Goal: Information Seeking & Learning: Learn about a topic

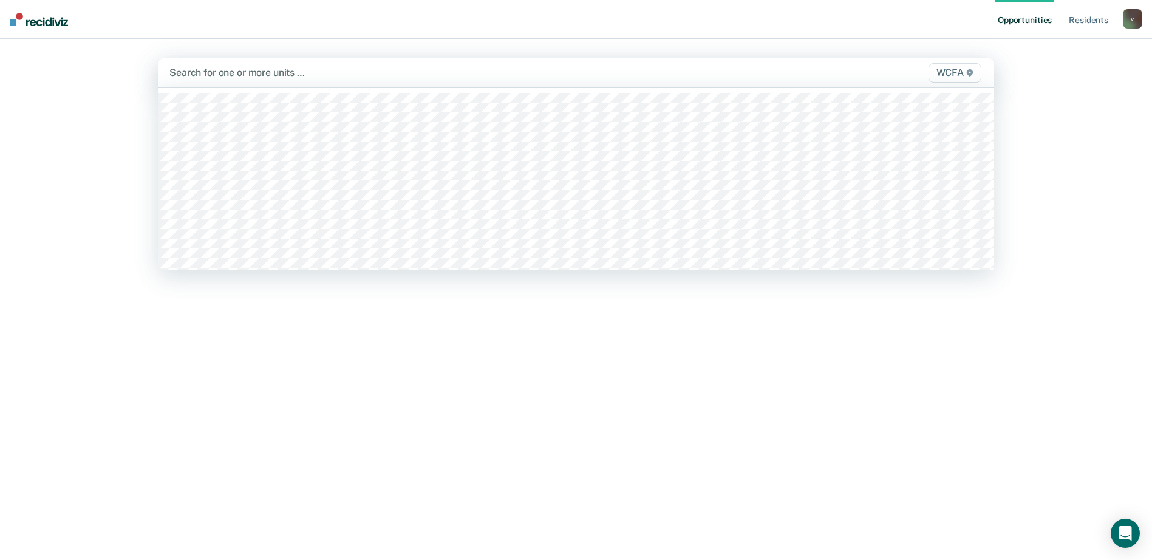
click at [356, 70] on div at bounding box center [453, 73] width 569 height 14
type input "wcfa"
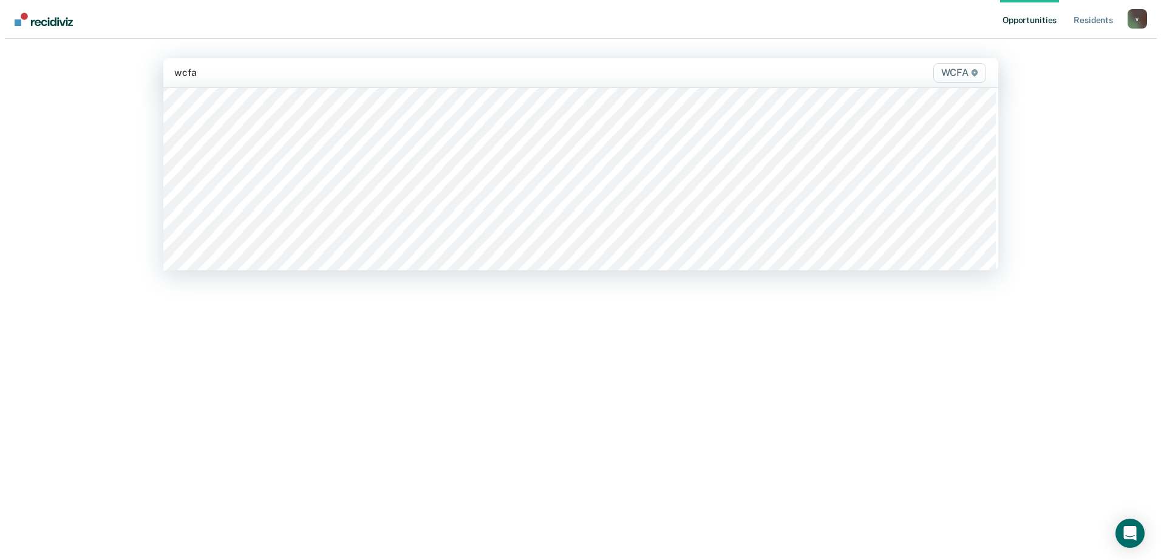
scroll to position [121, 0]
type input "wcfa"
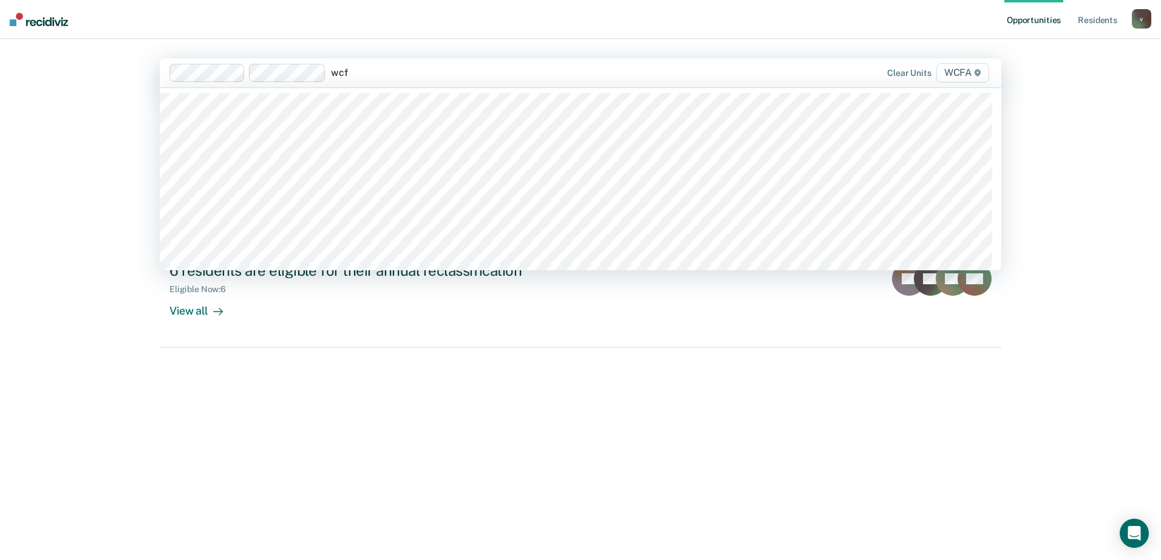
type input "wcfa"
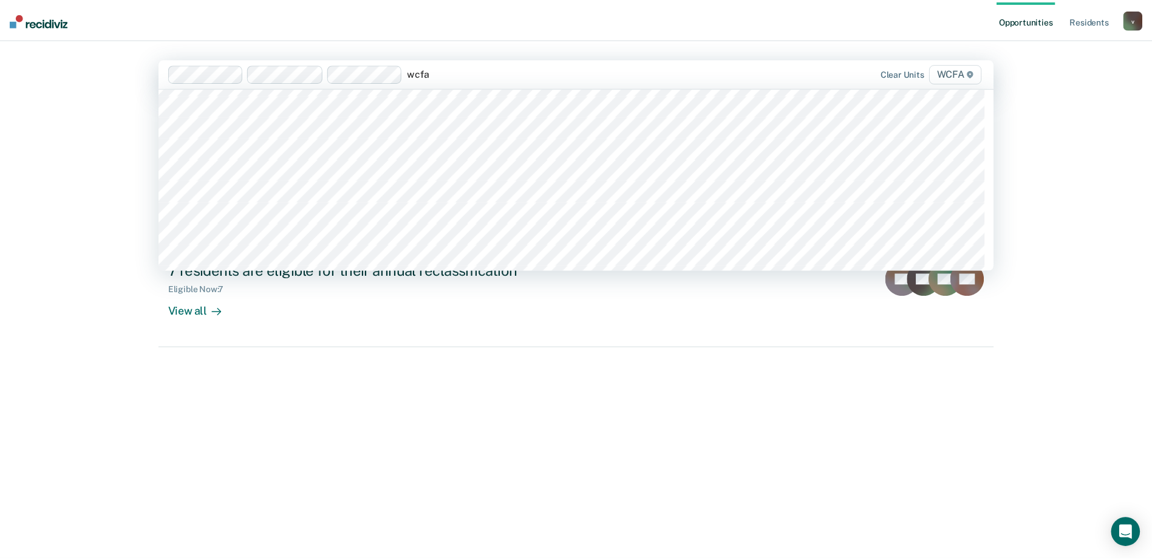
scroll to position [61, 0]
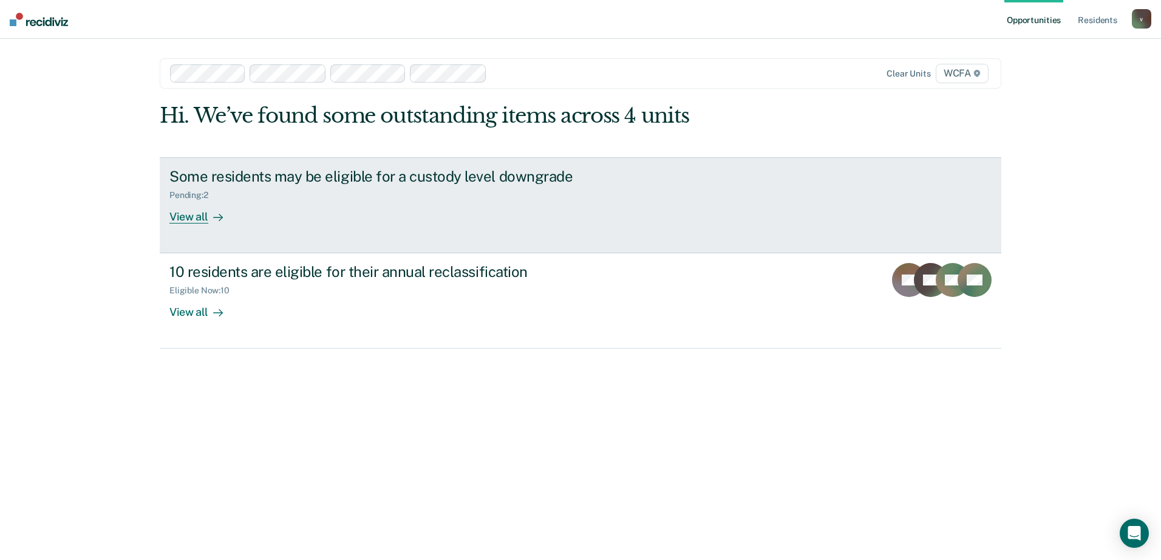
click at [200, 214] on div "View all" at bounding box center [203, 212] width 68 height 24
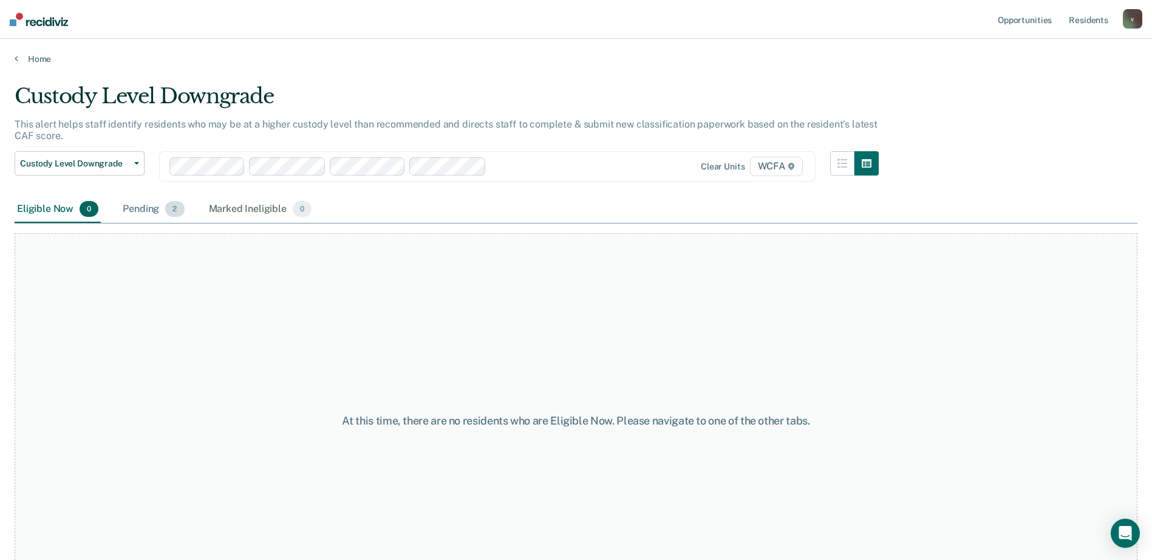
click at [141, 210] on div "Pending 2" at bounding box center [153, 209] width 66 height 27
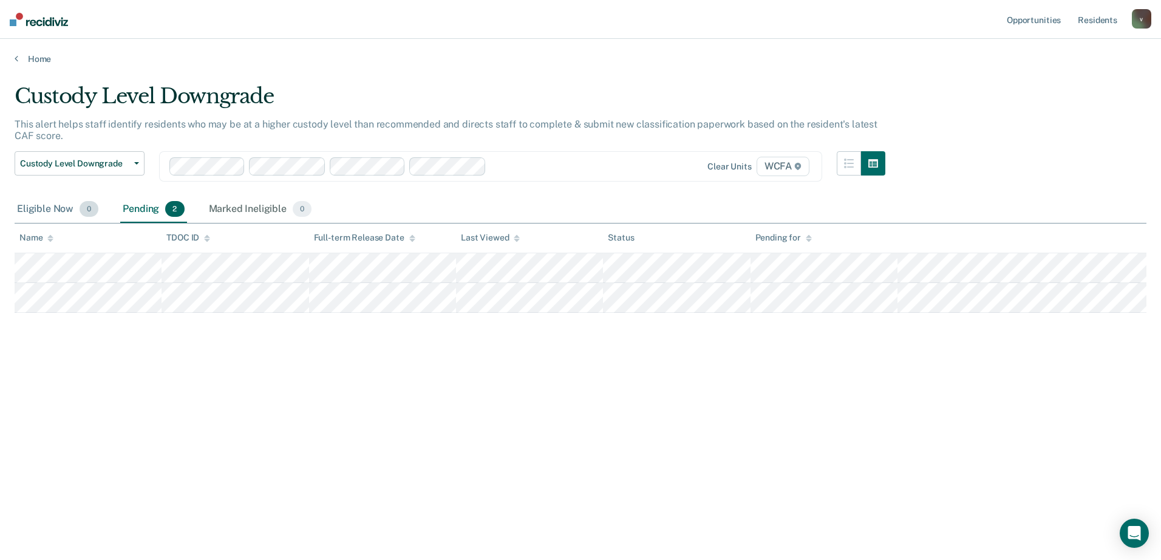
click at [39, 212] on div "Eligible Now 0" at bounding box center [58, 209] width 86 height 27
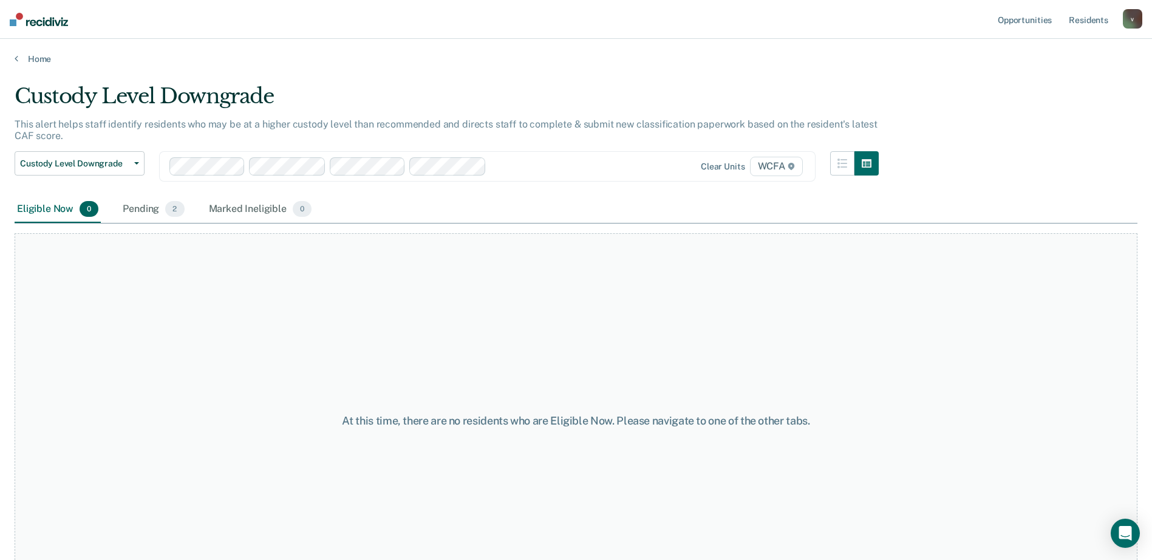
click at [46, 67] on main "Custody Level Downgrade This alert helps staff identify residents who may be at…" at bounding box center [576, 310] width 1152 height 492
click at [39, 56] on link "Home" at bounding box center [576, 58] width 1123 height 11
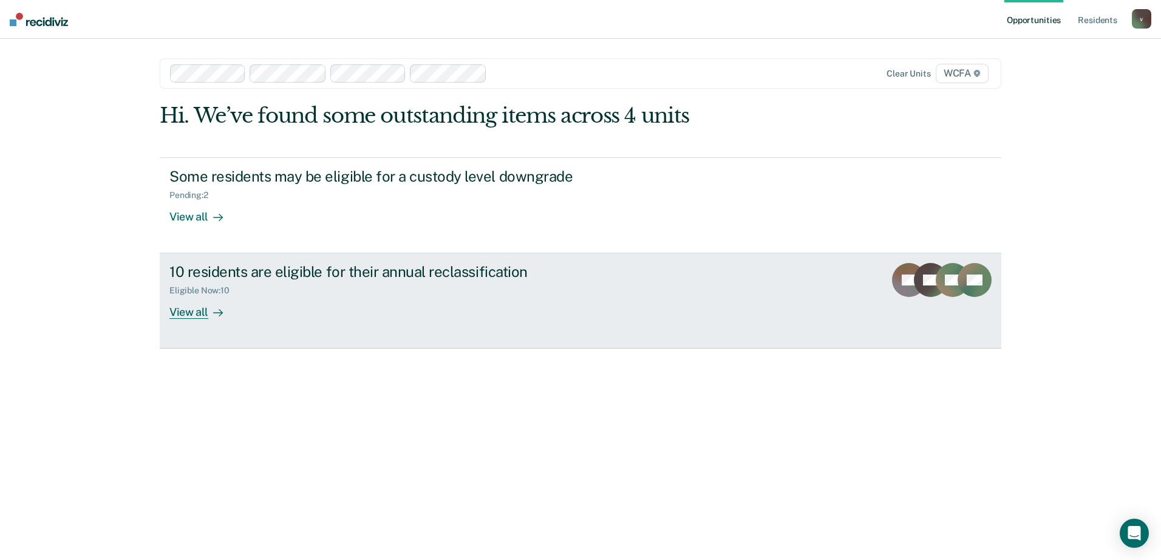
click at [291, 318] on div "10 residents are eligible for their annual reclassification Eligible Now : 10 V…" at bounding box center [397, 291] width 456 height 56
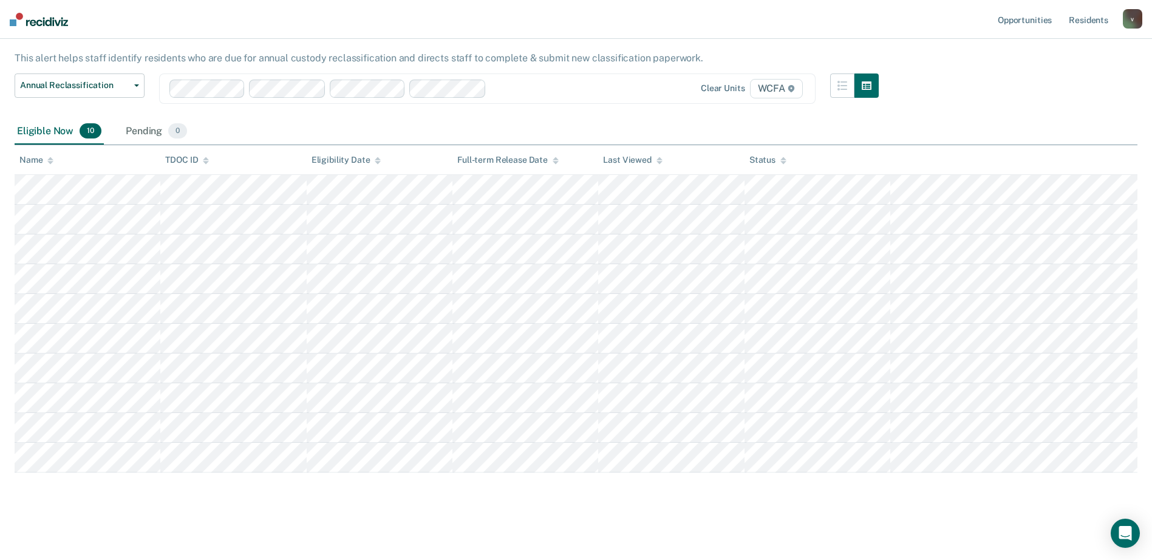
scroll to position [5, 0]
